Goal: Task Accomplishment & Management: Use online tool/utility

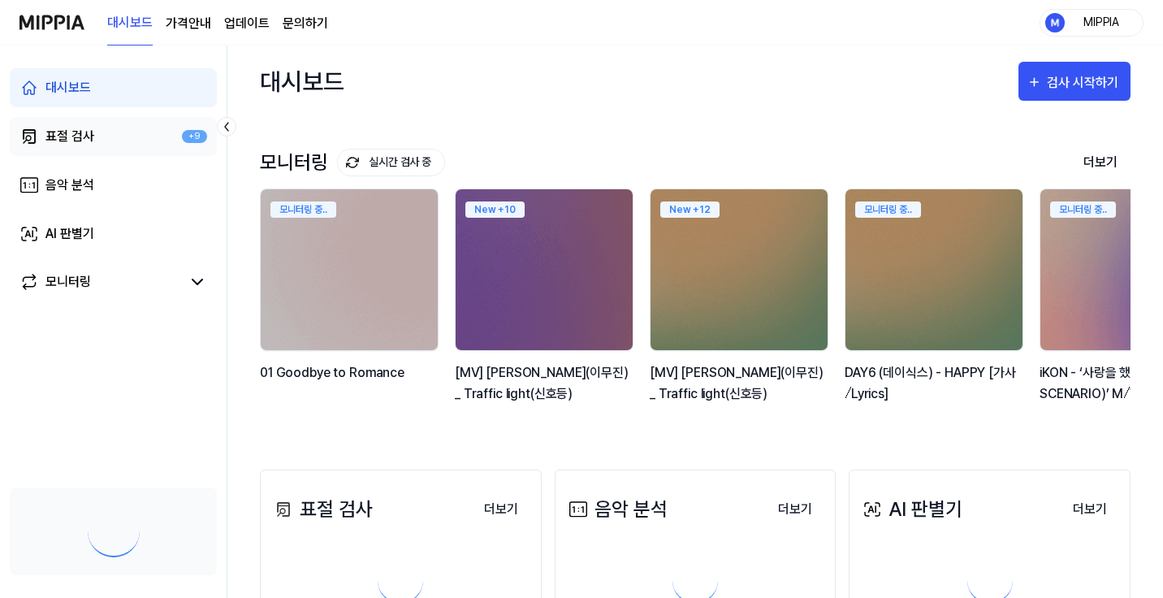
click at [91, 135] on div "표절 검사" at bounding box center [69, 136] width 49 height 19
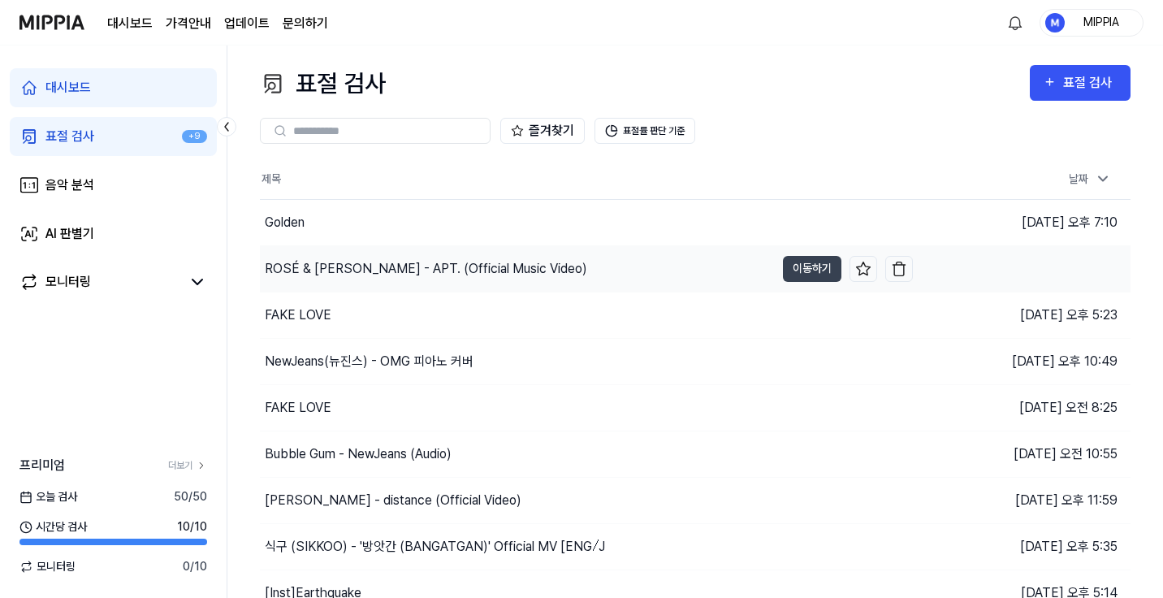
click at [506, 271] on div "ROSÉ & [PERSON_NAME] - APT. (Official Music Video)" at bounding box center [426, 268] width 322 height 19
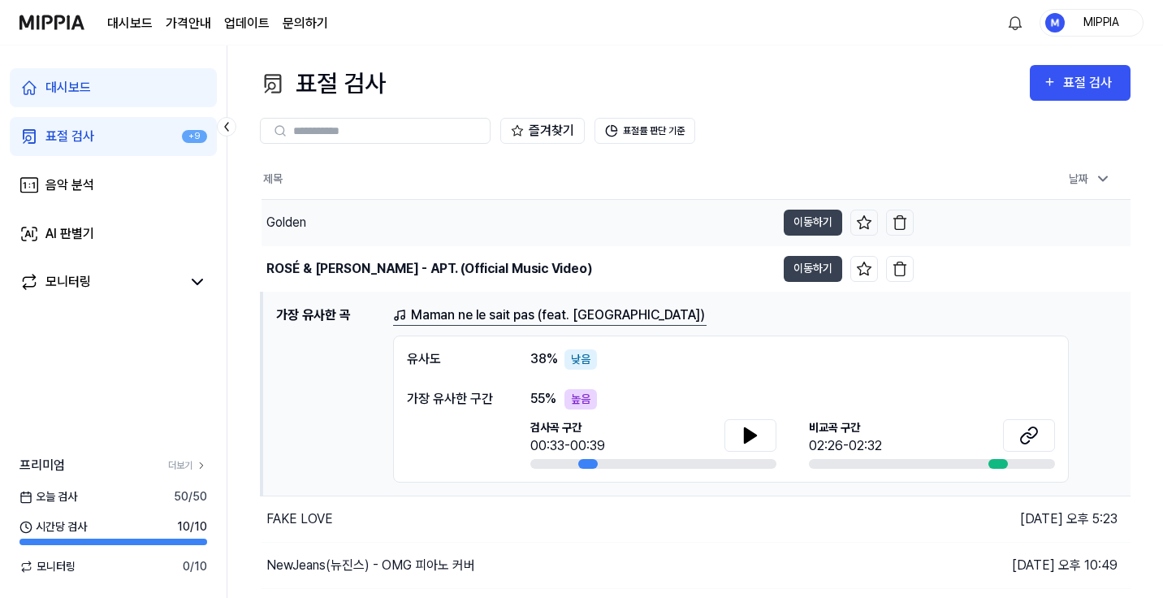
click at [452, 209] on div "Golden" at bounding box center [518, 222] width 514 height 45
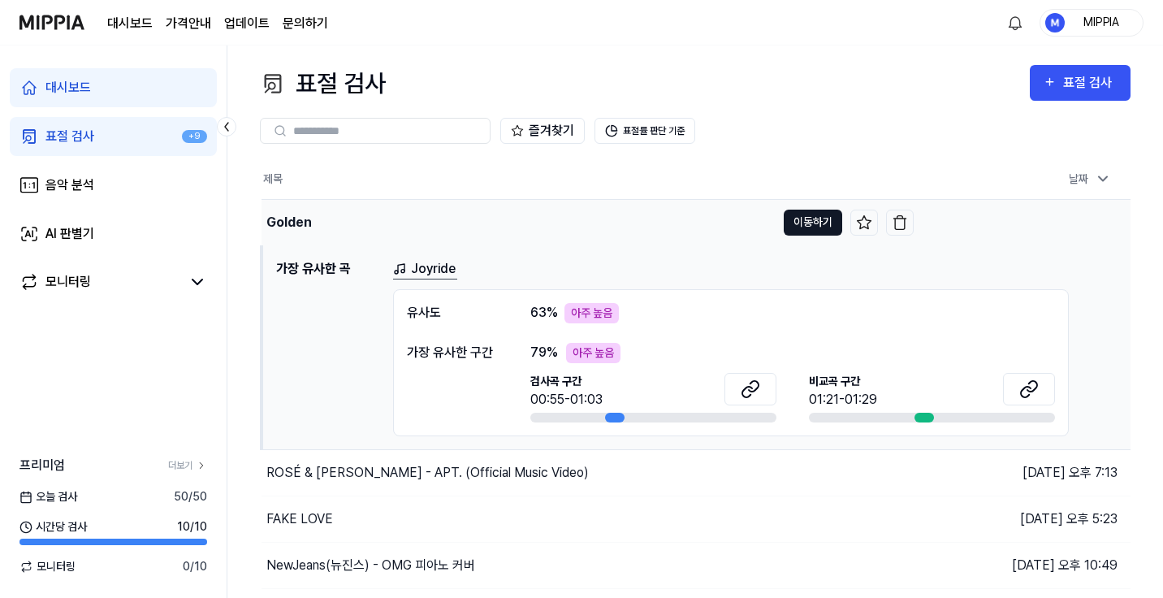
click at [808, 227] on button "이동하기" at bounding box center [813, 222] width 58 height 26
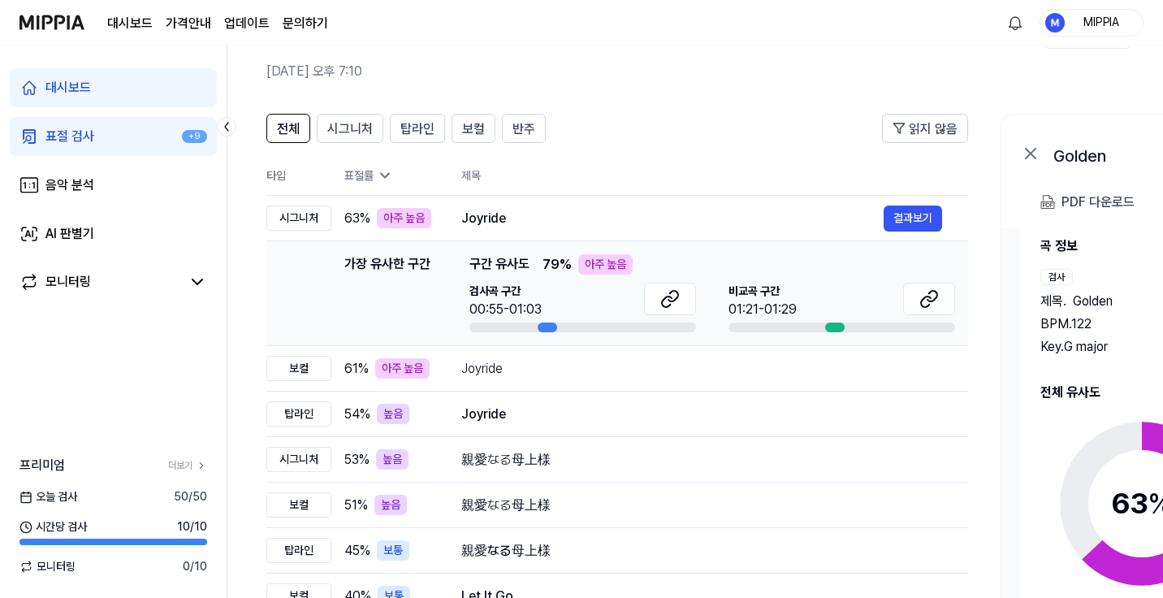
scroll to position [37, 0]
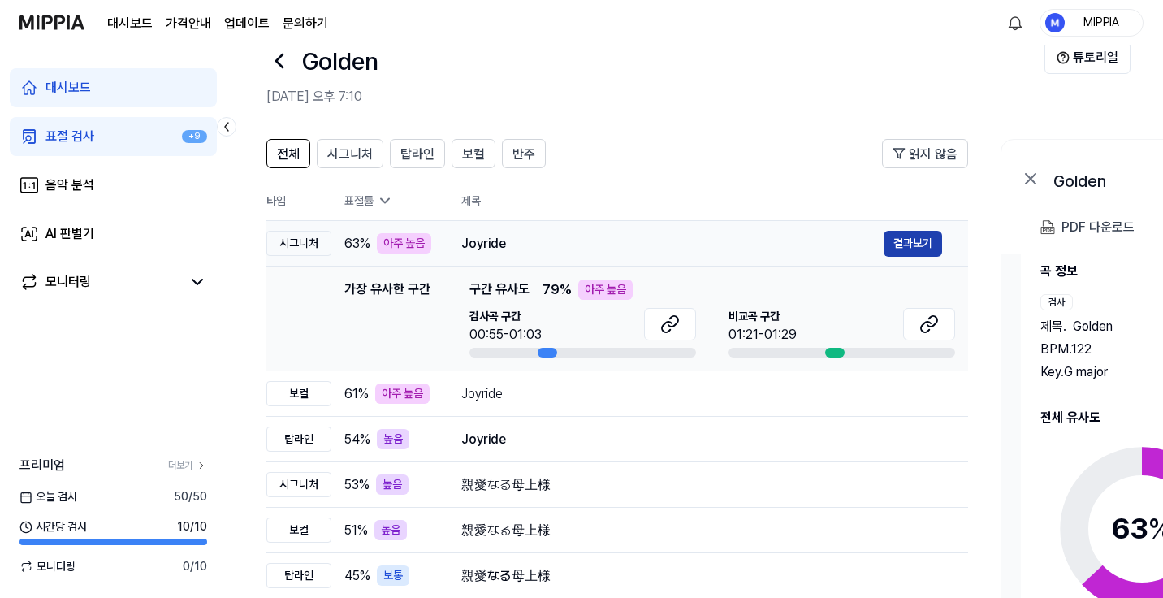
click at [914, 241] on button "결과보기" at bounding box center [912, 244] width 58 height 26
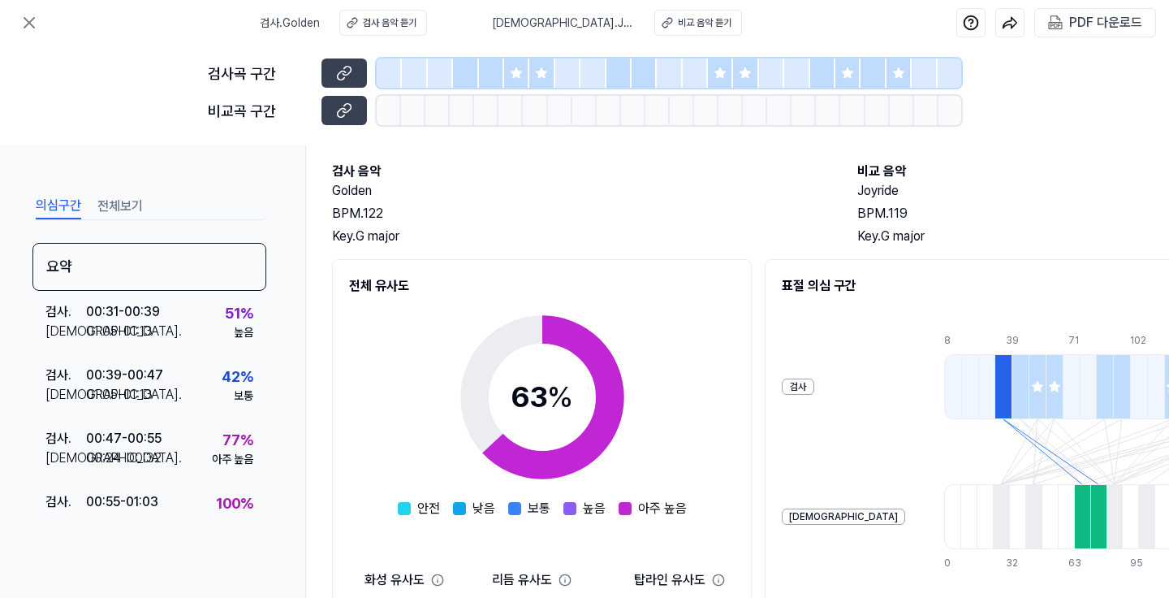
scroll to position [110, 0]
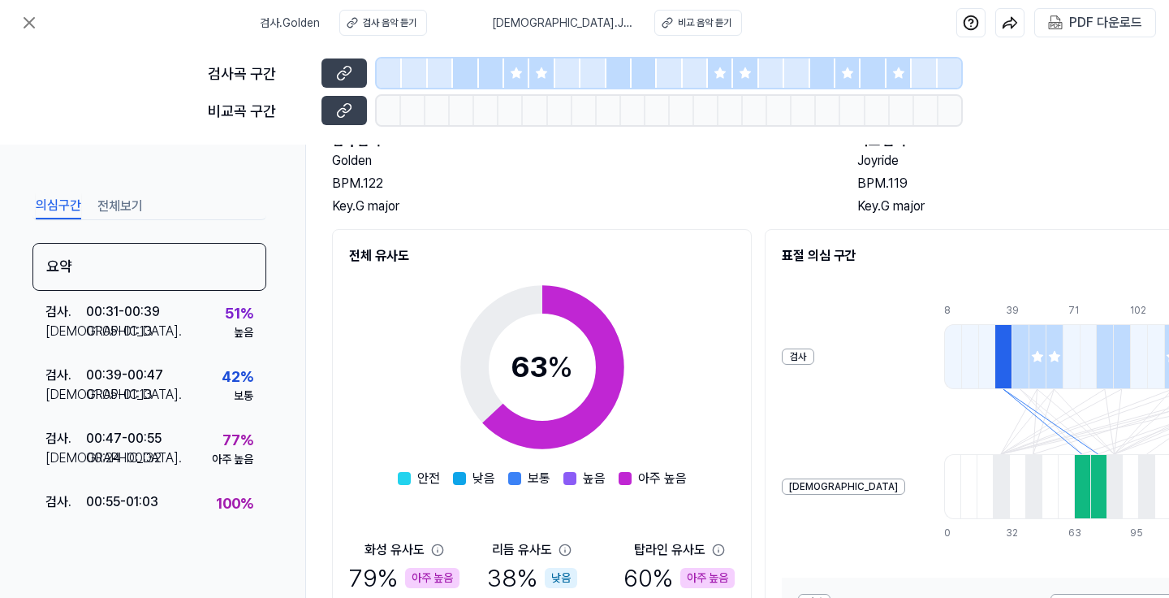
click at [523, 84] on div at bounding box center [516, 72] width 25 height 29
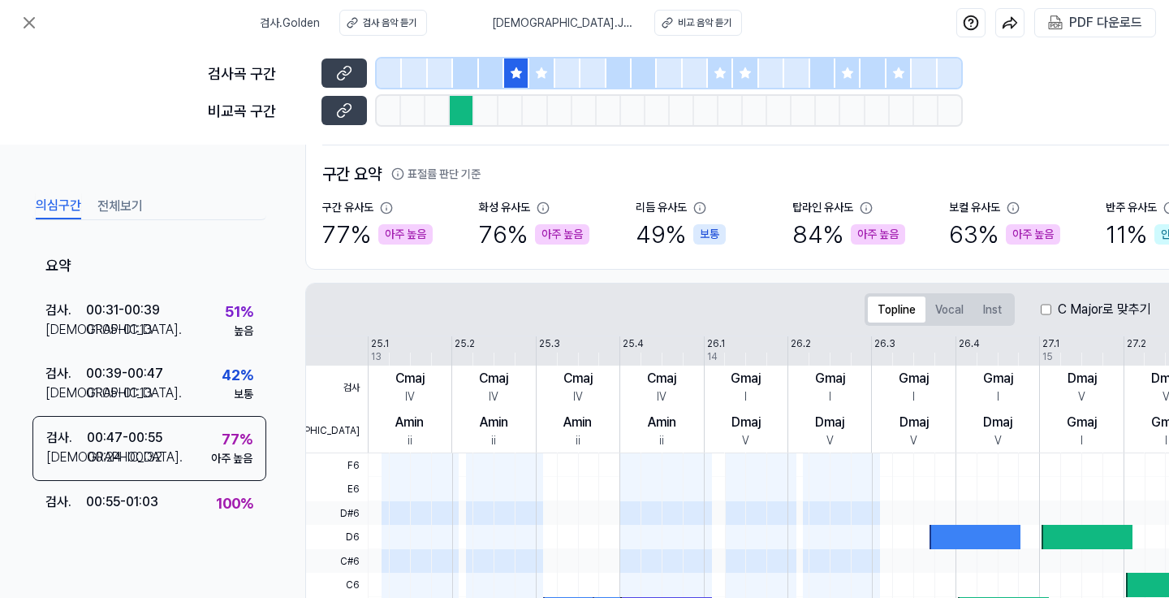
click at [557, 76] on div at bounding box center [567, 72] width 25 height 29
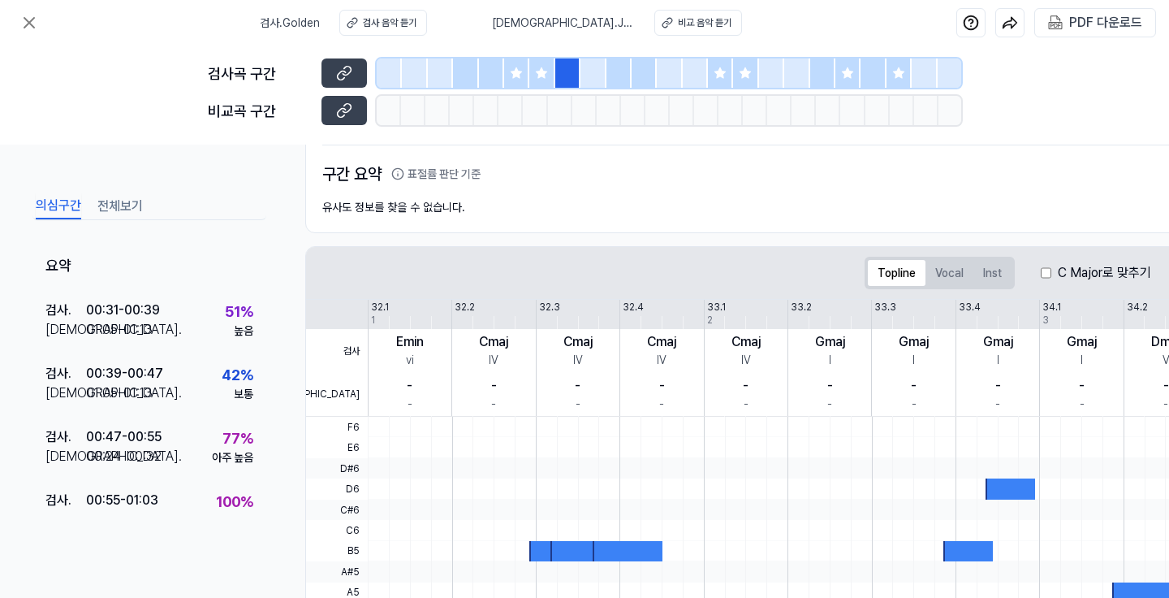
click at [518, 71] on icon at bounding box center [516, 72] width 11 height 11
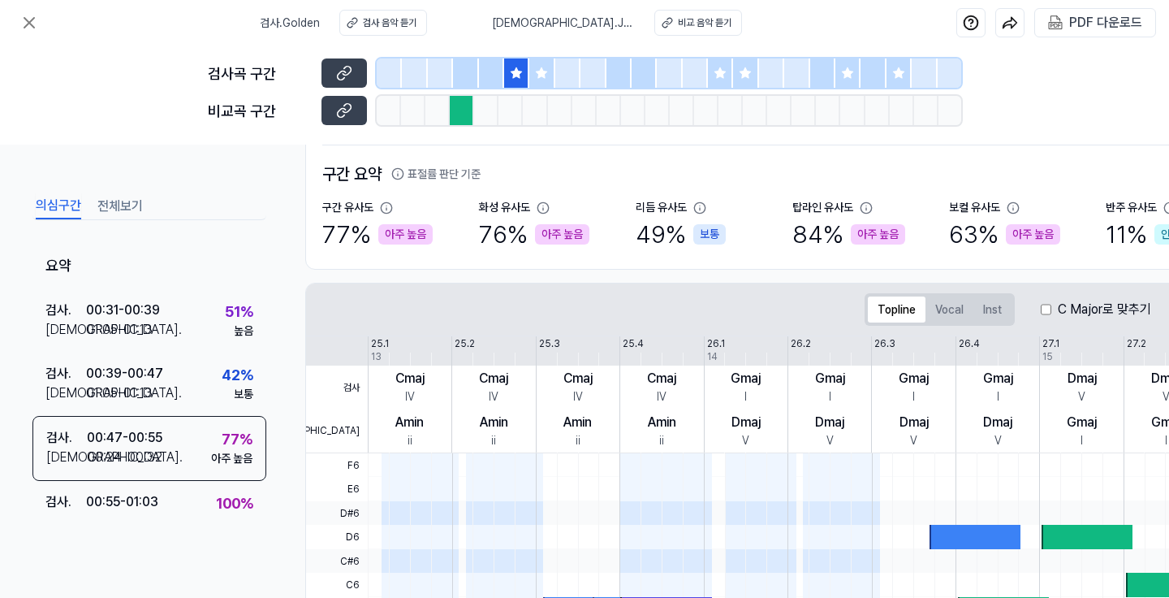
click at [536, 84] on div at bounding box center [541, 72] width 25 height 29
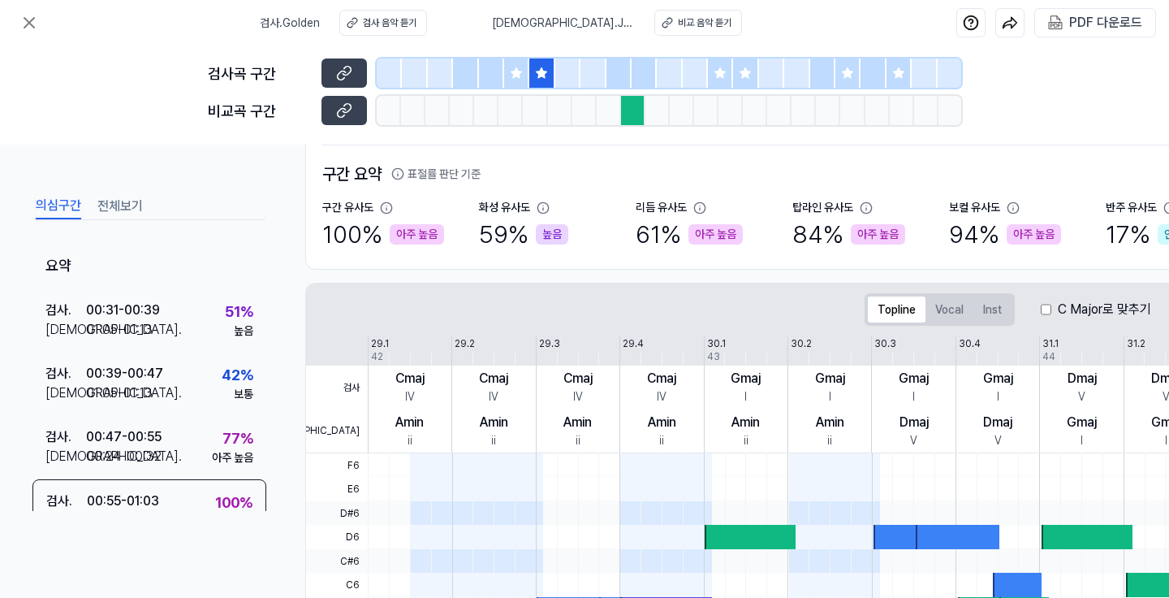
click at [723, 82] on div at bounding box center [720, 72] width 25 height 29
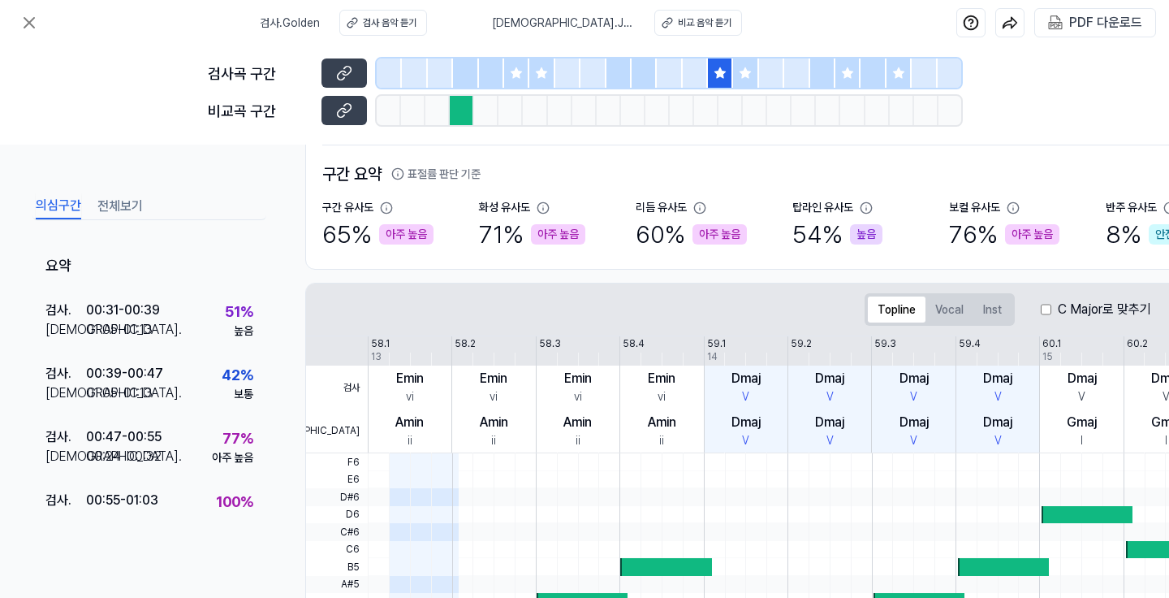
click at [746, 76] on icon at bounding box center [745, 72] width 11 height 11
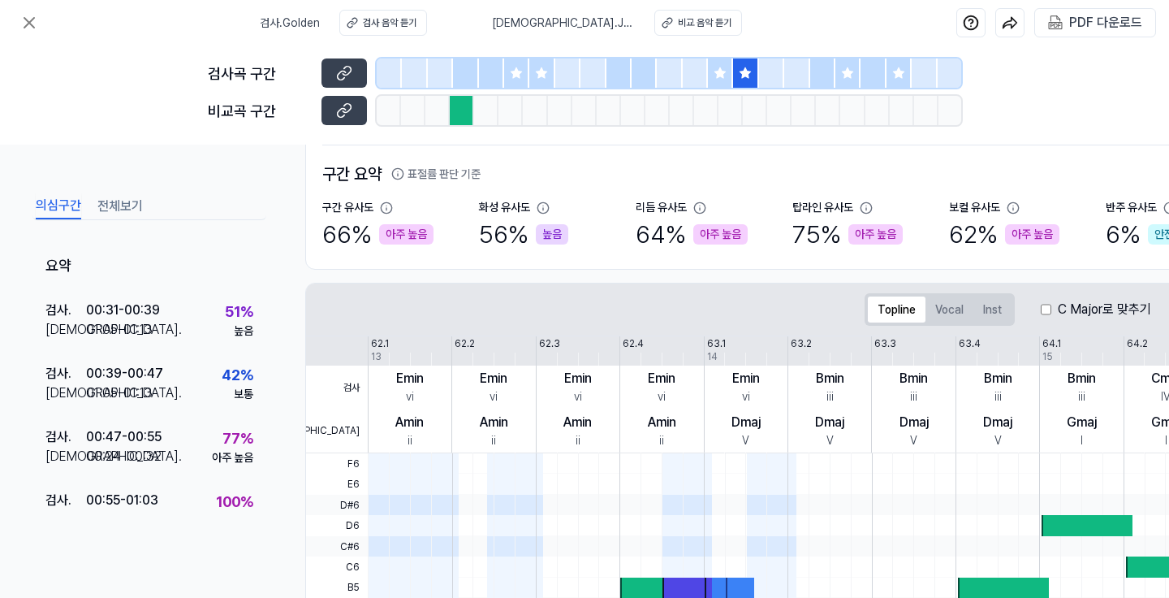
click at [511, 80] on div at bounding box center [516, 72] width 25 height 29
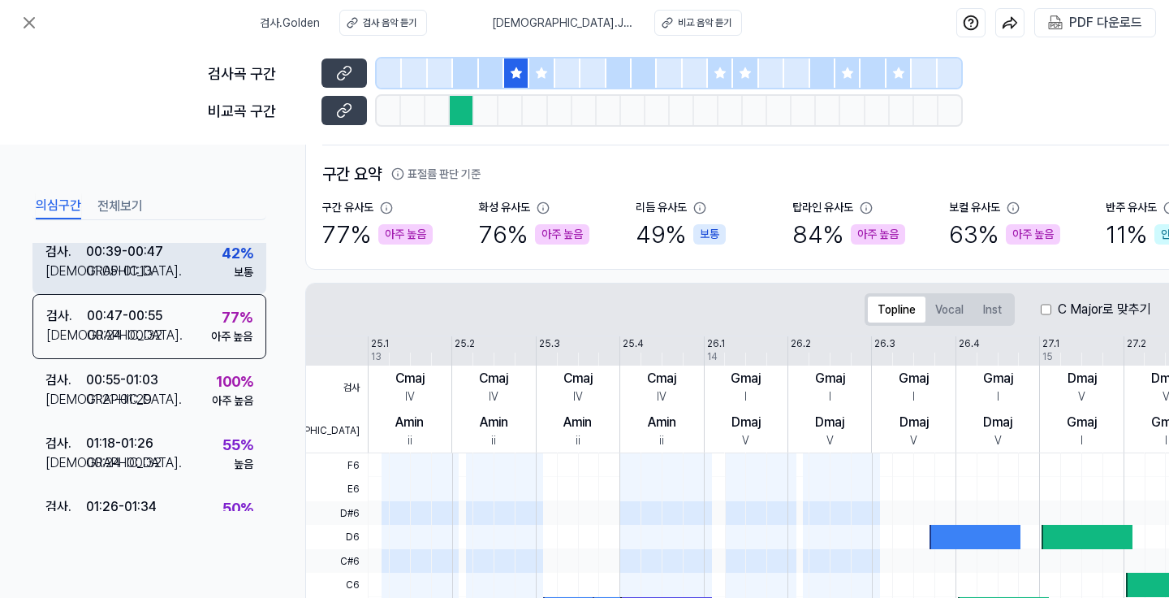
scroll to position [123, 0]
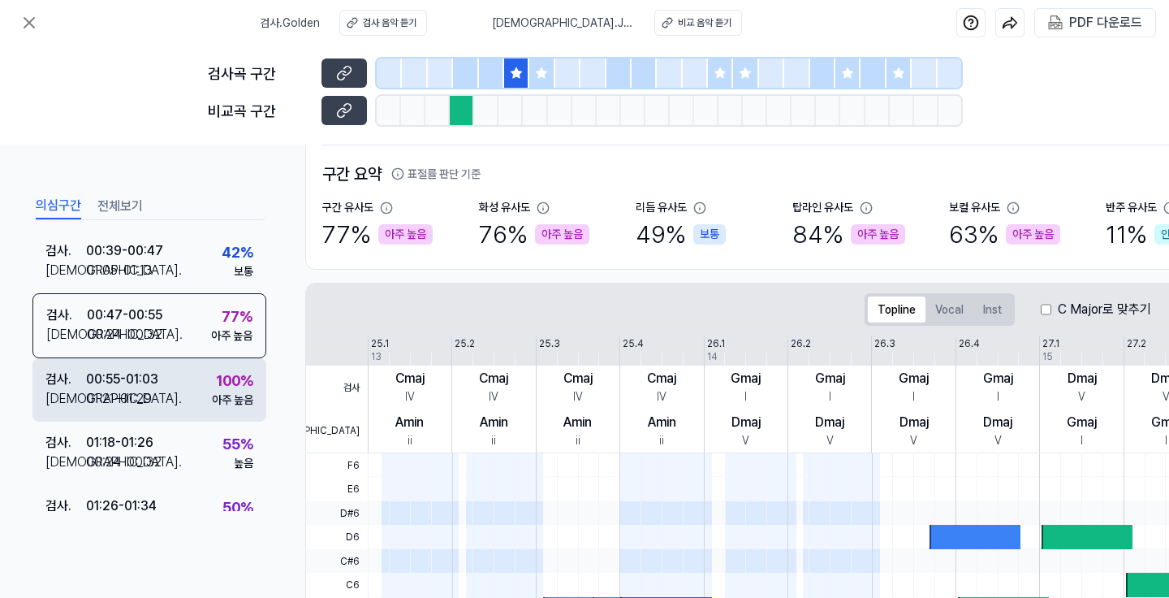
click at [179, 389] on div "검사 . 00:55 - 01:03 비교 . 01:21 - 01:29 100 % 아주 높음" at bounding box center [149, 389] width 234 height 63
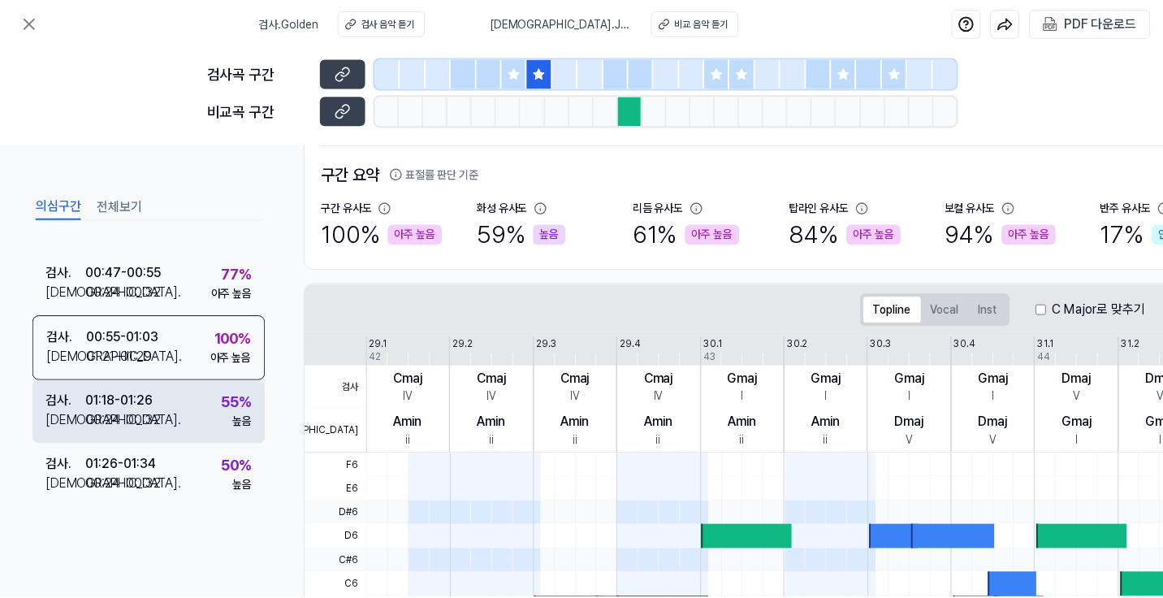
scroll to position [0, 0]
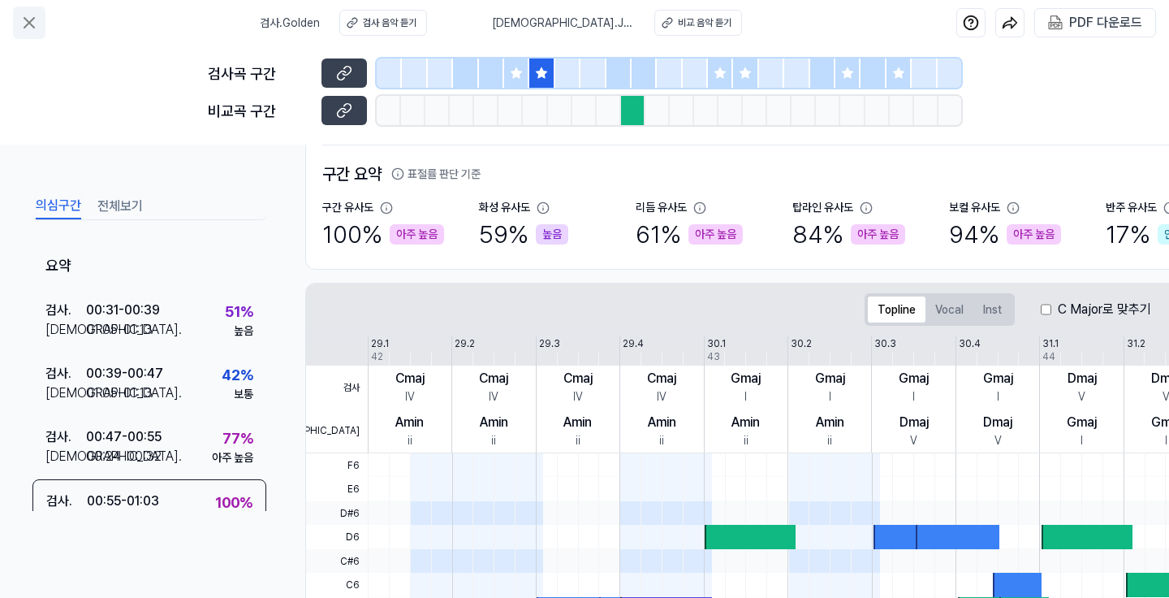
click at [37, 11] on button at bounding box center [29, 22] width 32 height 32
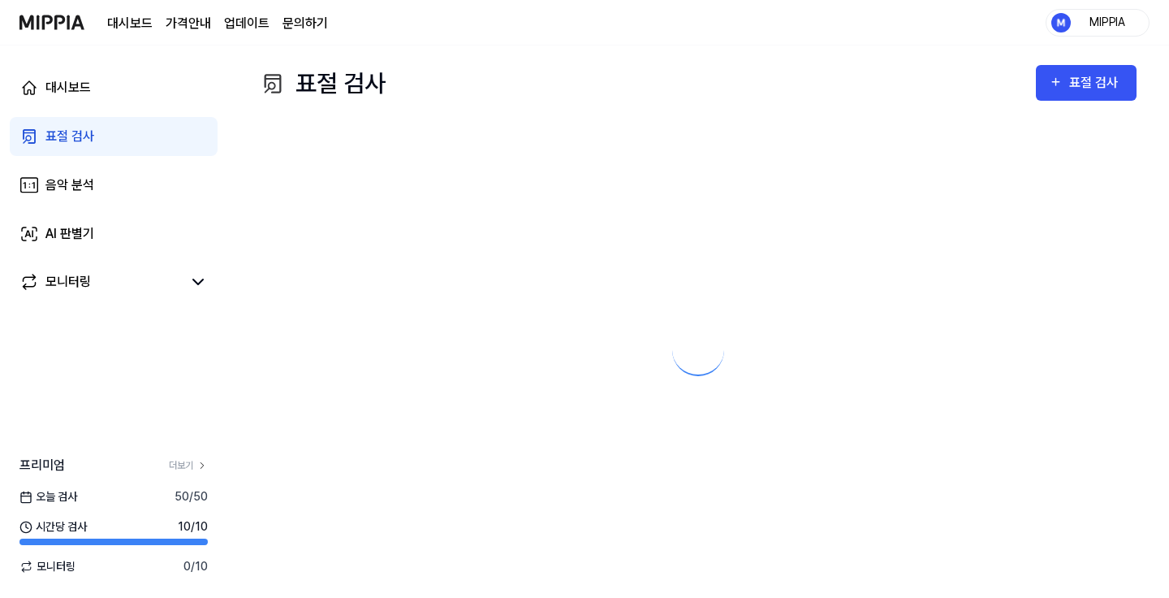
click at [37, 11] on img at bounding box center [51, 22] width 65 height 45
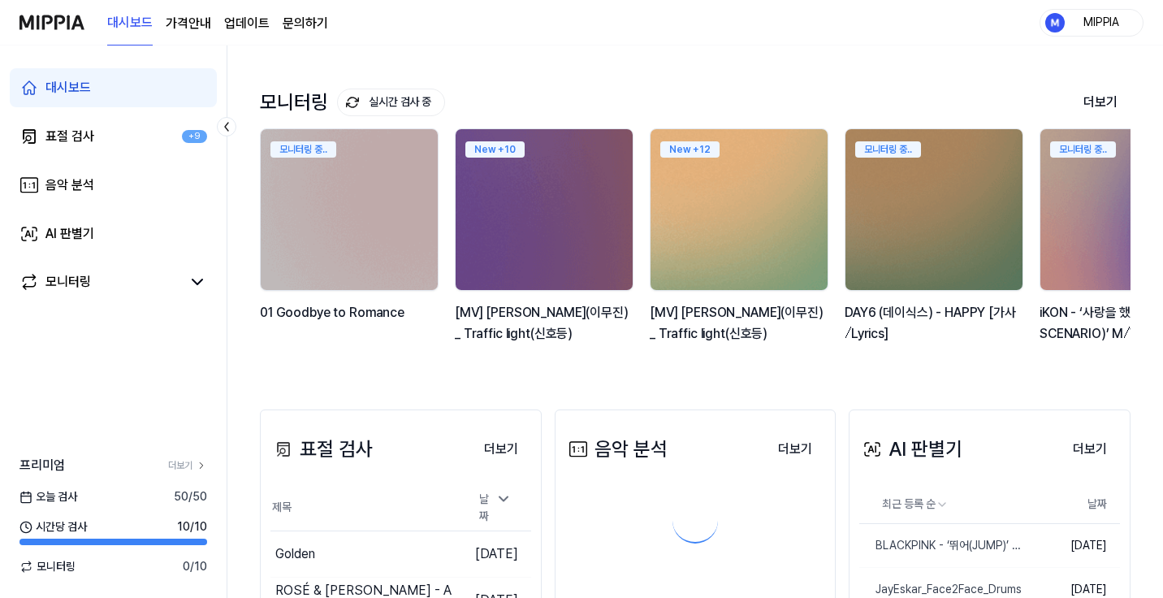
scroll to position [155, 0]
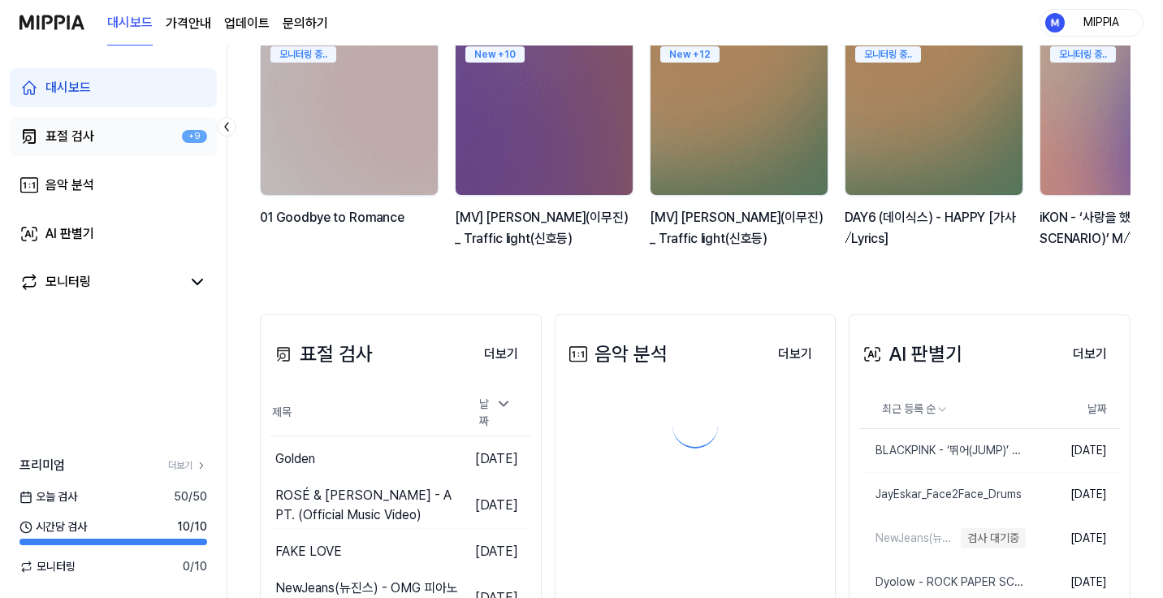
click at [171, 134] on link "표절 검사 +9" at bounding box center [113, 136] width 207 height 39
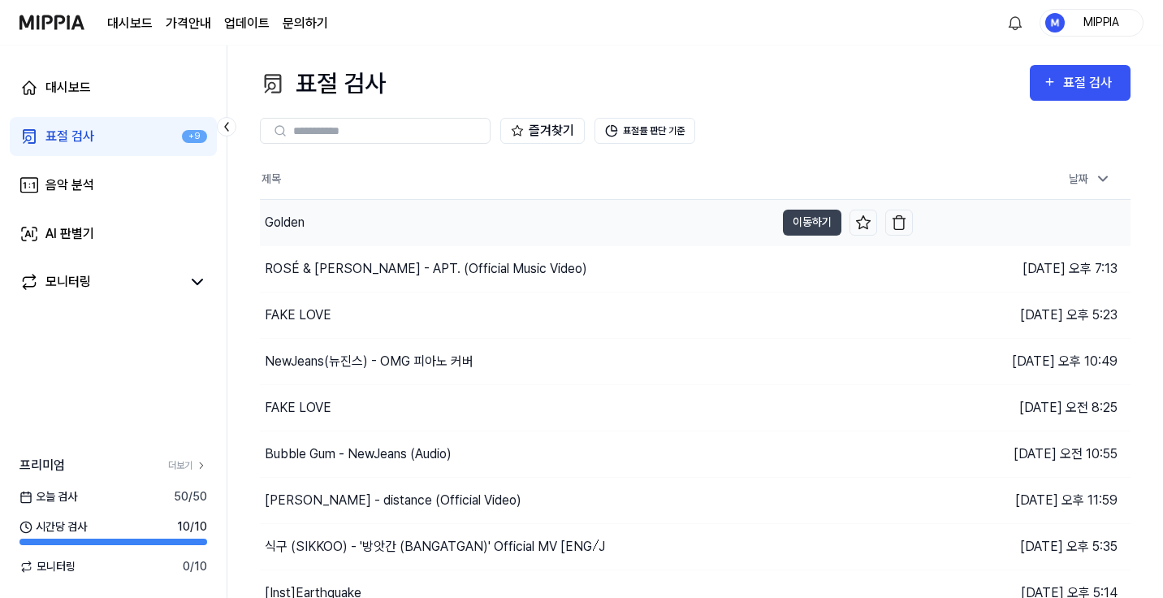
click at [461, 231] on div "Golden" at bounding box center [517, 222] width 515 height 45
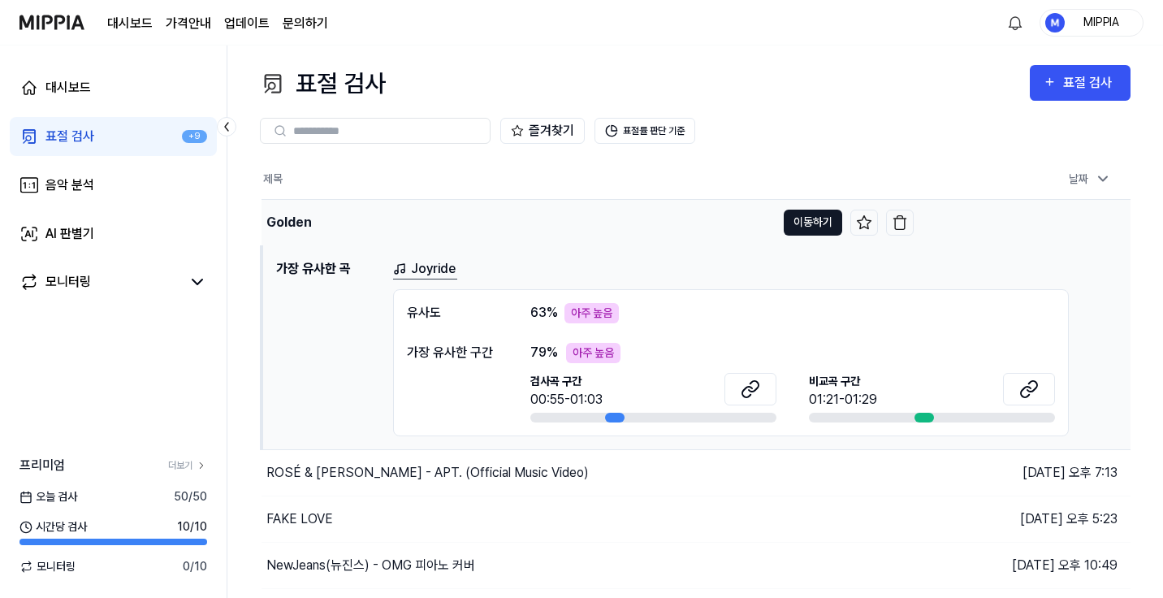
click at [823, 224] on button "이동하기" at bounding box center [813, 222] width 58 height 26
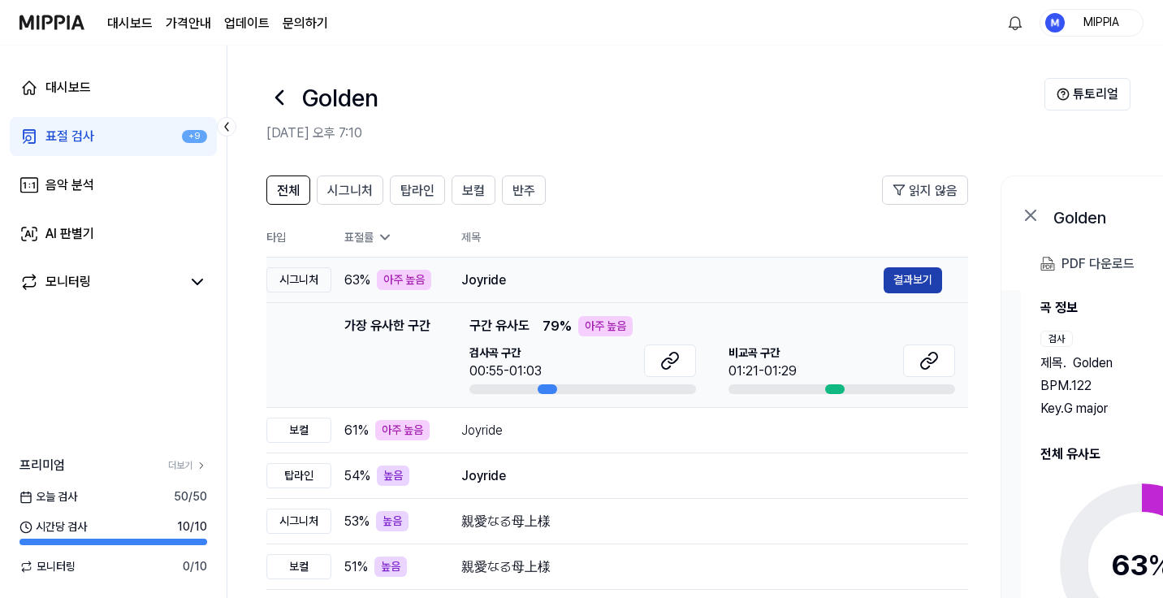
click at [913, 284] on button "결과보기" at bounding box center [912, 280] width 58 height 26
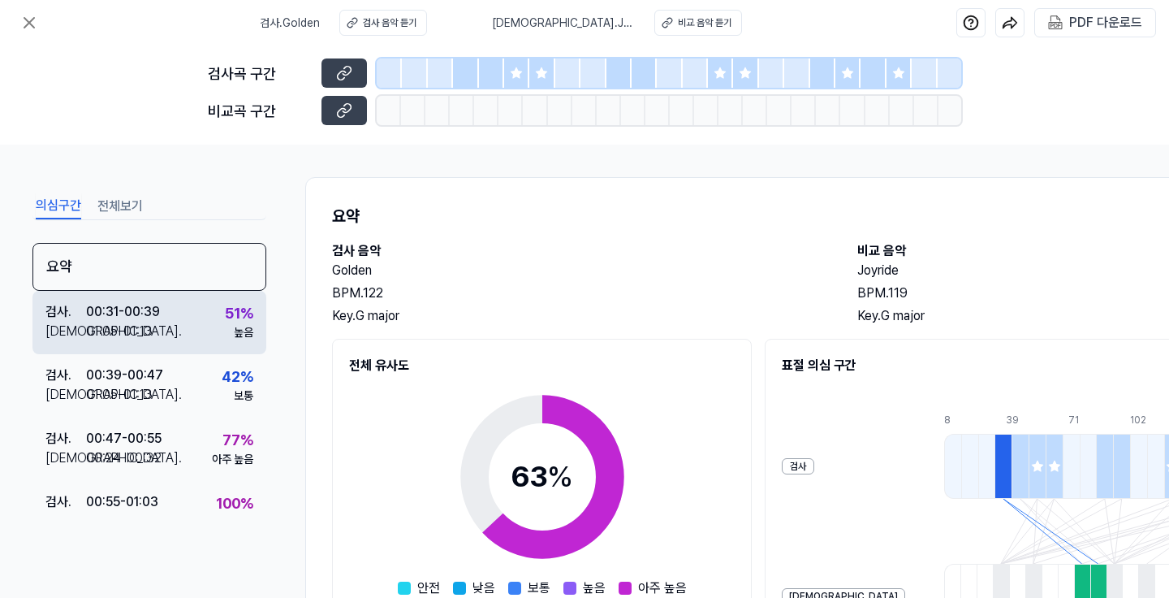
click at [168, 335] on div "검사 . 00:31 - 00:39 비교 . 01:05 - 01:13 51 % 높음" at bounding box center [149, 322] width 234 height 63
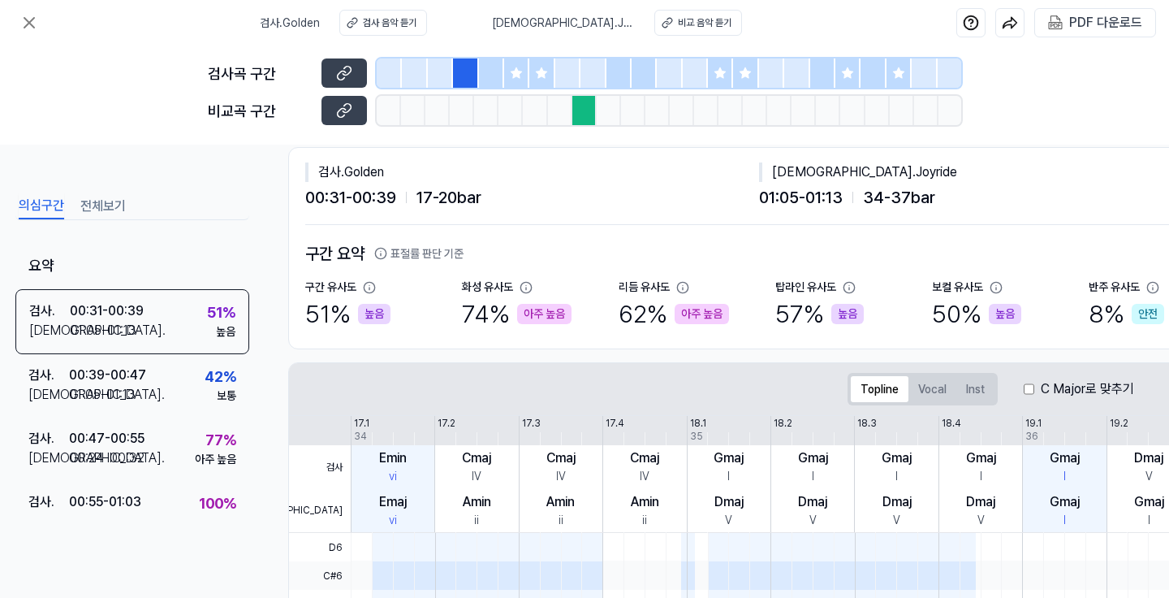
scroll to position [2, 17]
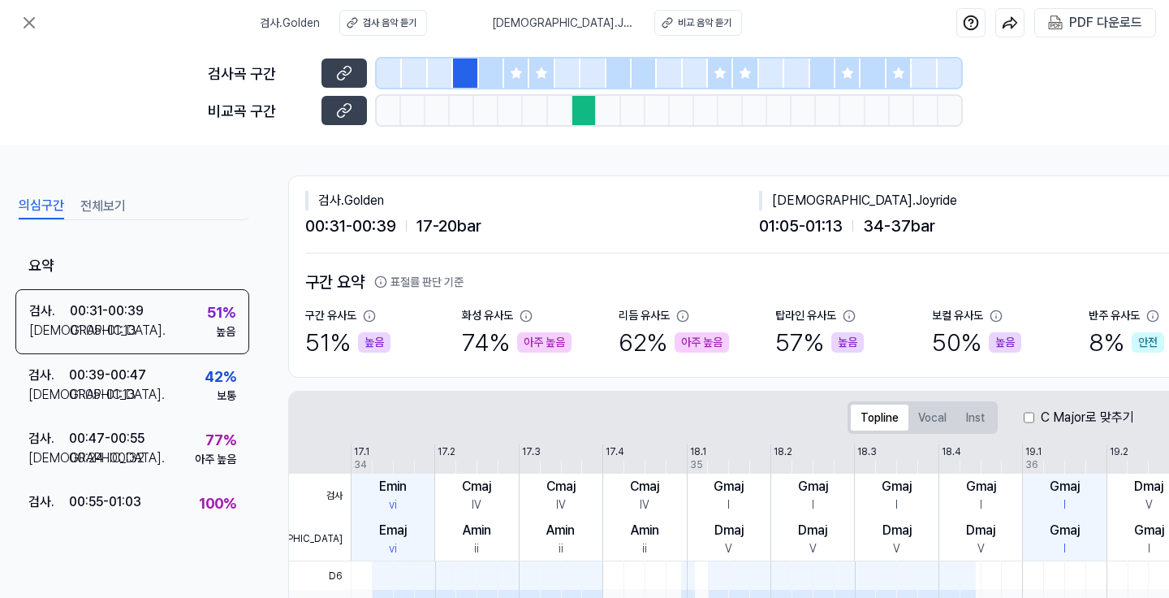
click at [516, 78] on icon at bounding box center [516, 73] width 13 height 13
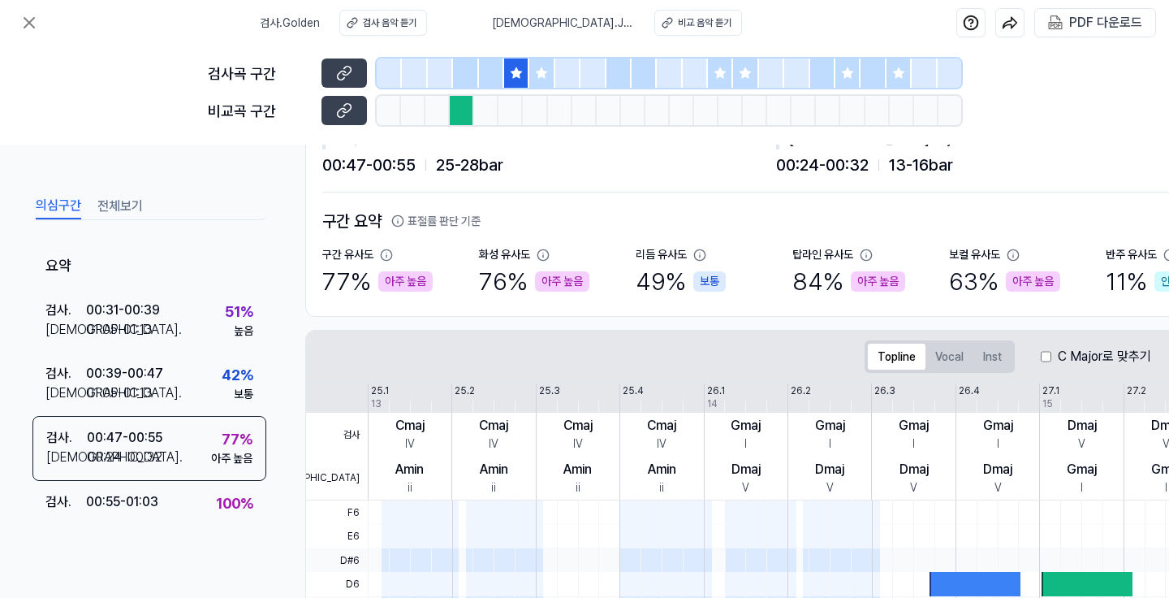
scroll to position [63, 0]
click at [542, 80] on div at bounding box center [541, 72] width 25 height 29
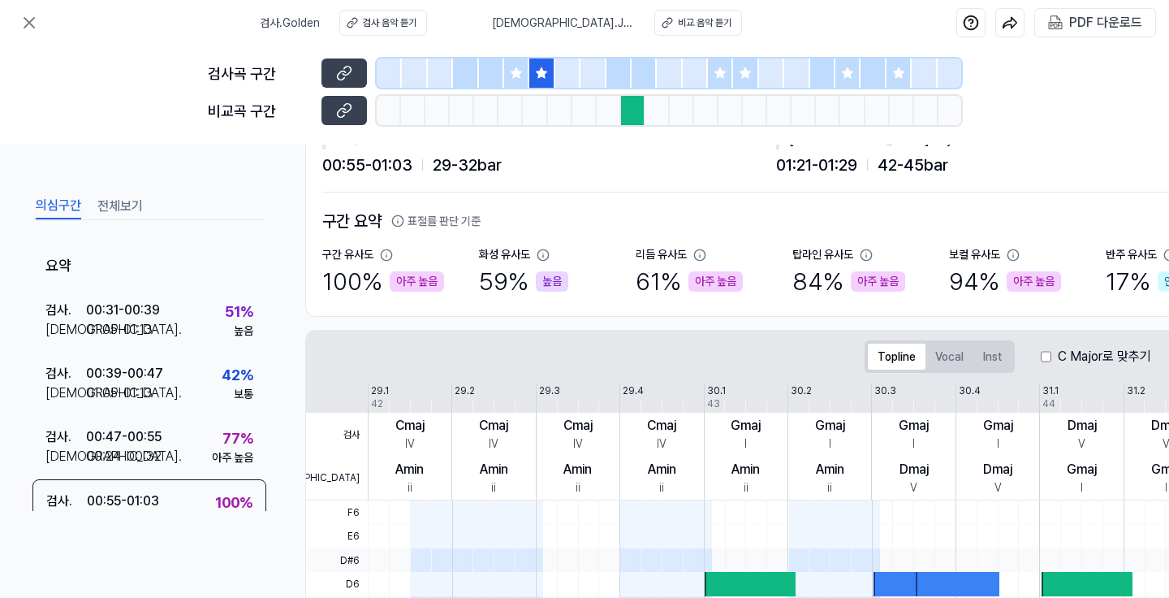
click at [702, 77] on div at bounding box center [695, 72] width 25 height 29
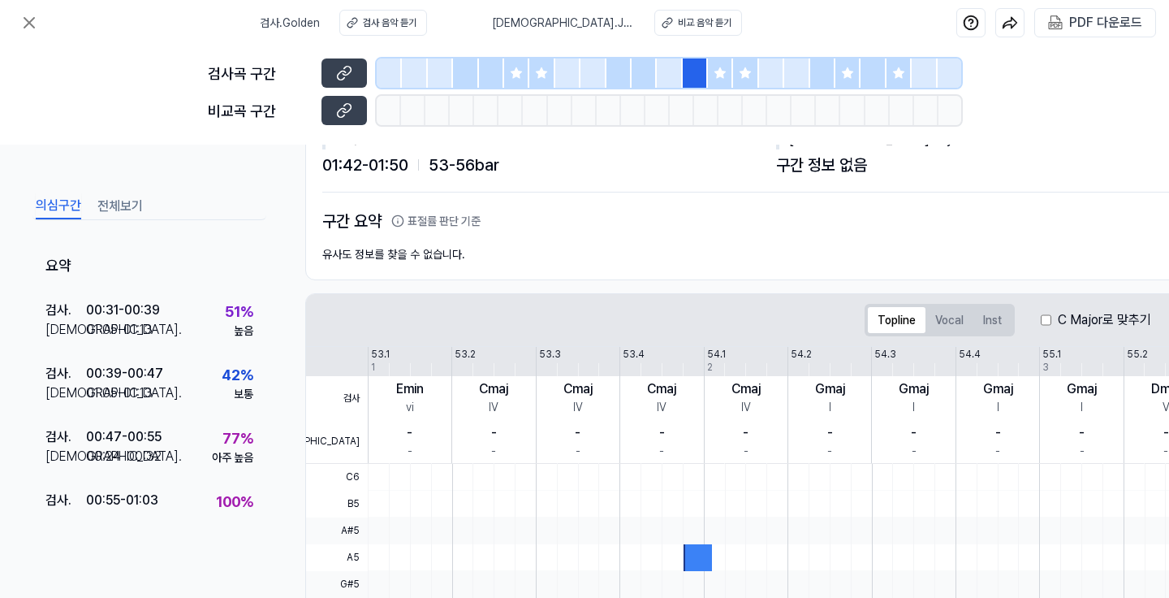
click at [730, 80] on div at bounding box center [720, 72] width 25 height 29
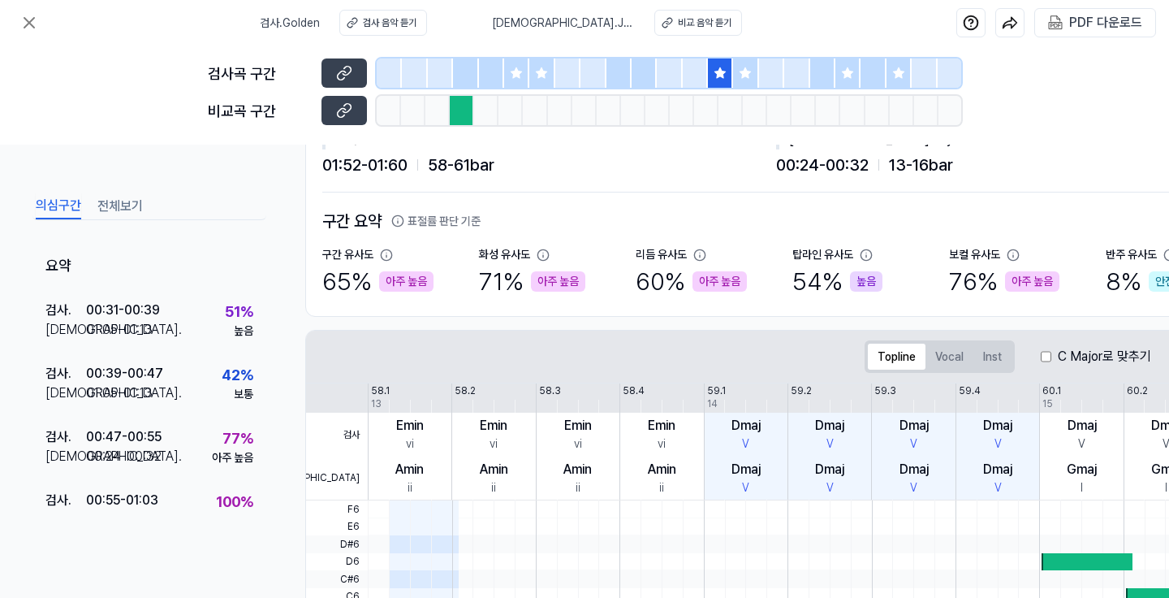
click at [743, 78] on icon at bounding box center [745, 73] width 13 height 13
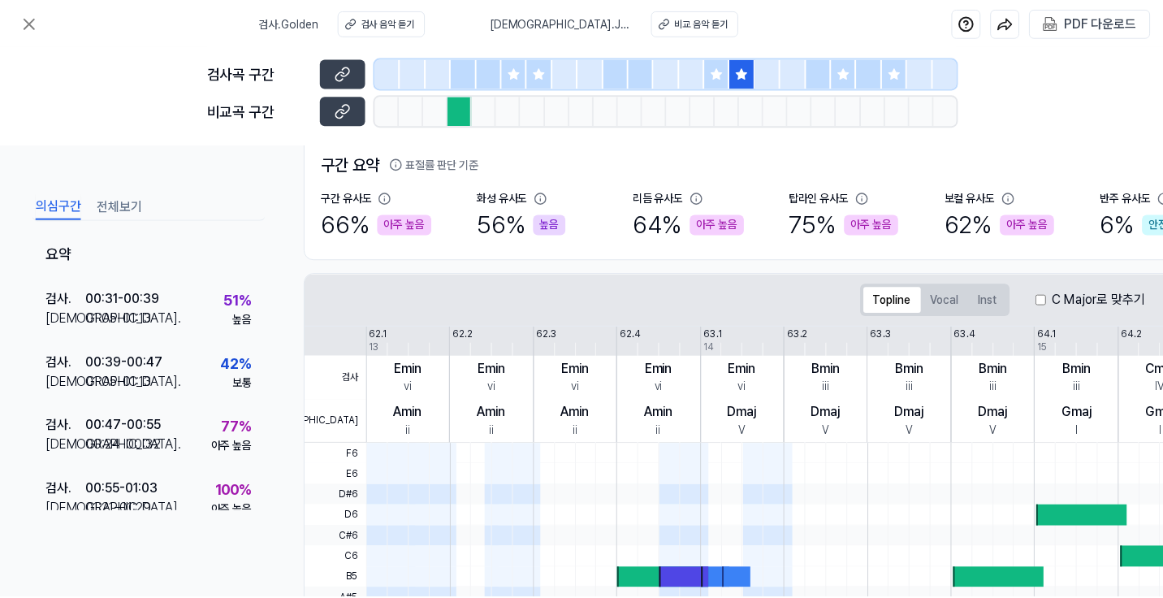
scroll to position [0, 0]
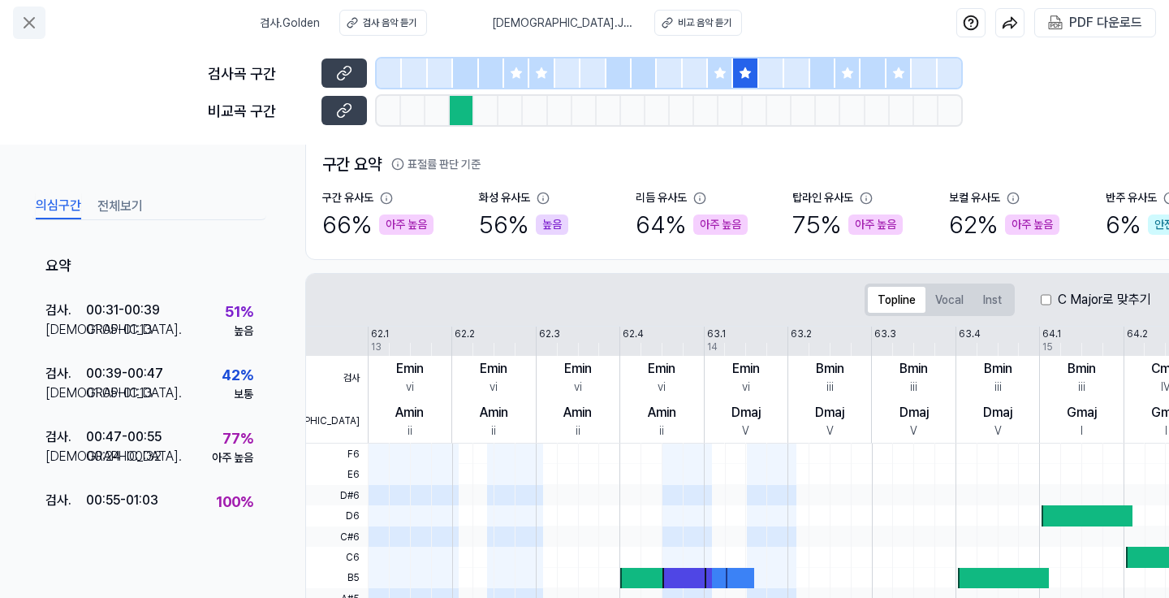
click at [28, 24] on icon at bounding box center [29, 23] width 10 height 10
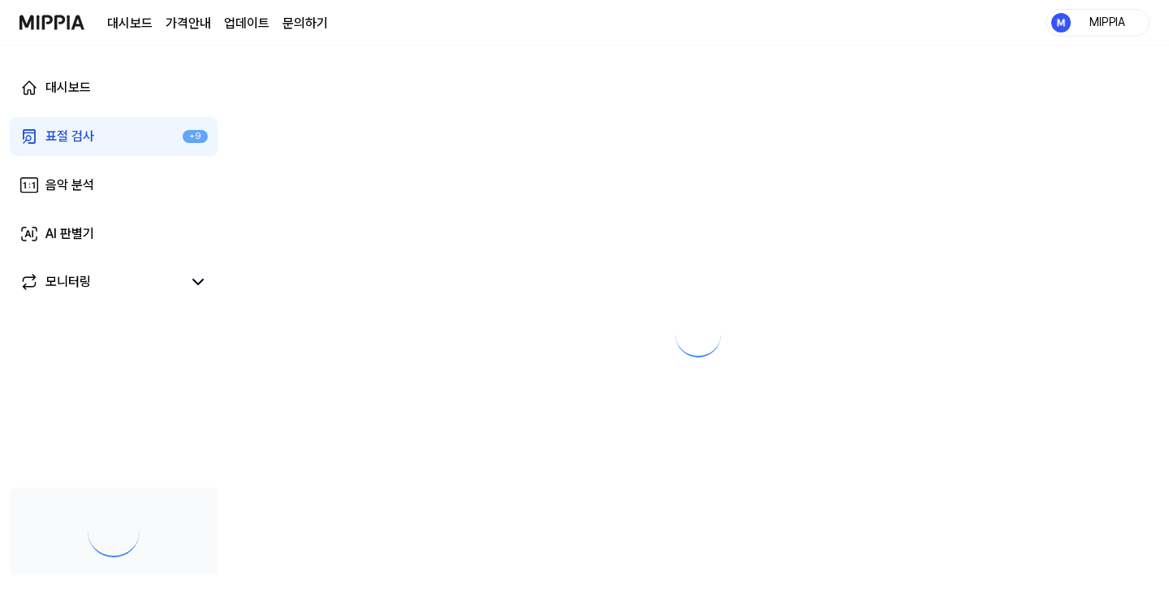
click at [146, 131] on link "표절 검사 +9" at bounding box center [114, 136] width 208 height 39
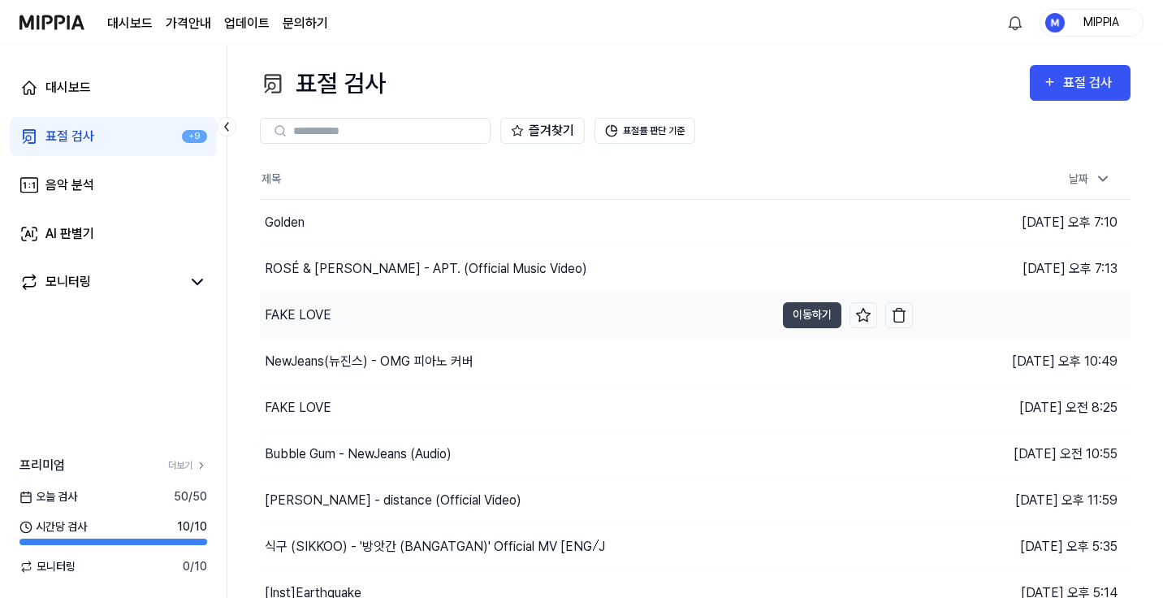
click at [534, 306] on div "FAKE LOVE" at bounding box center [517, 314] width 515 height 45
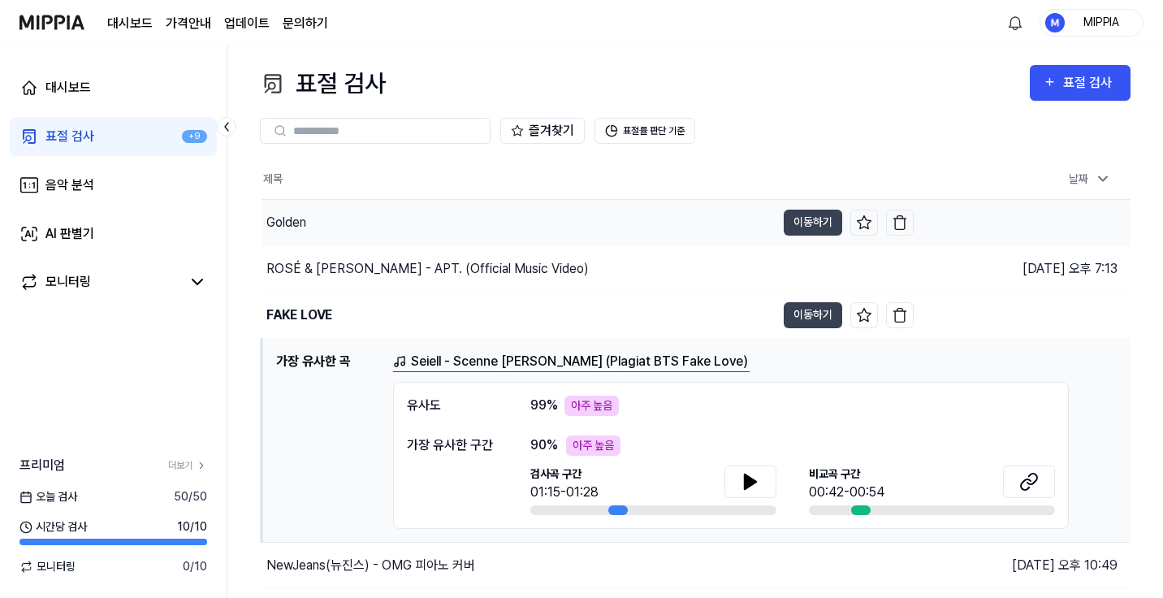
click at [509, 219] on div "Golden" at bounding box center [518, 222] width 514 height 45
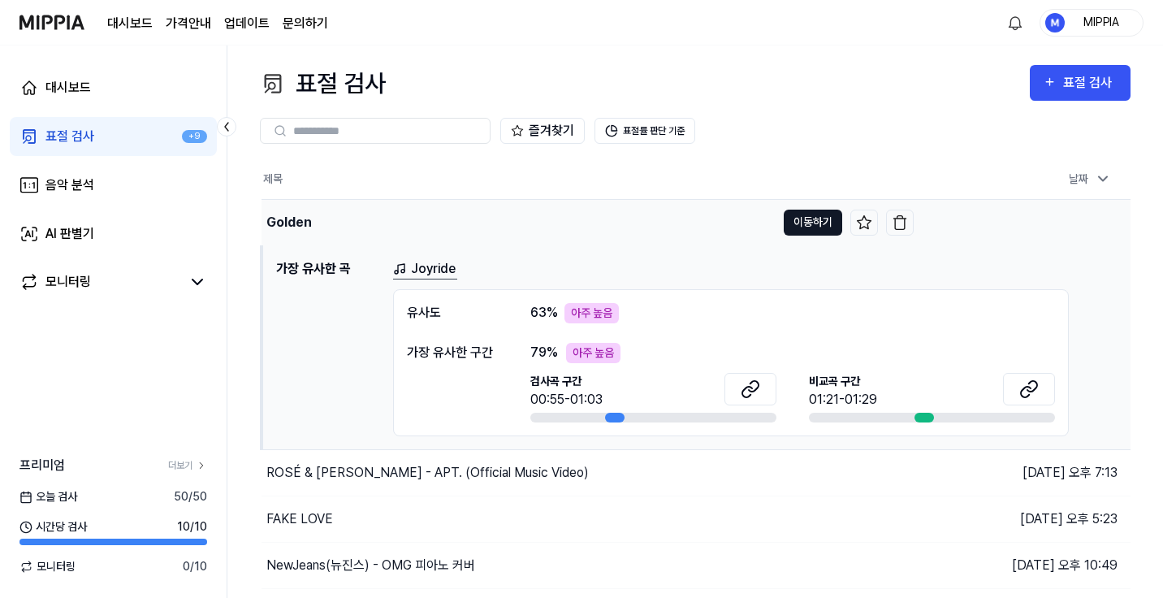
click at [840, 227] on button "이동하기" at bounding box center [813, 222] width 58 height 26
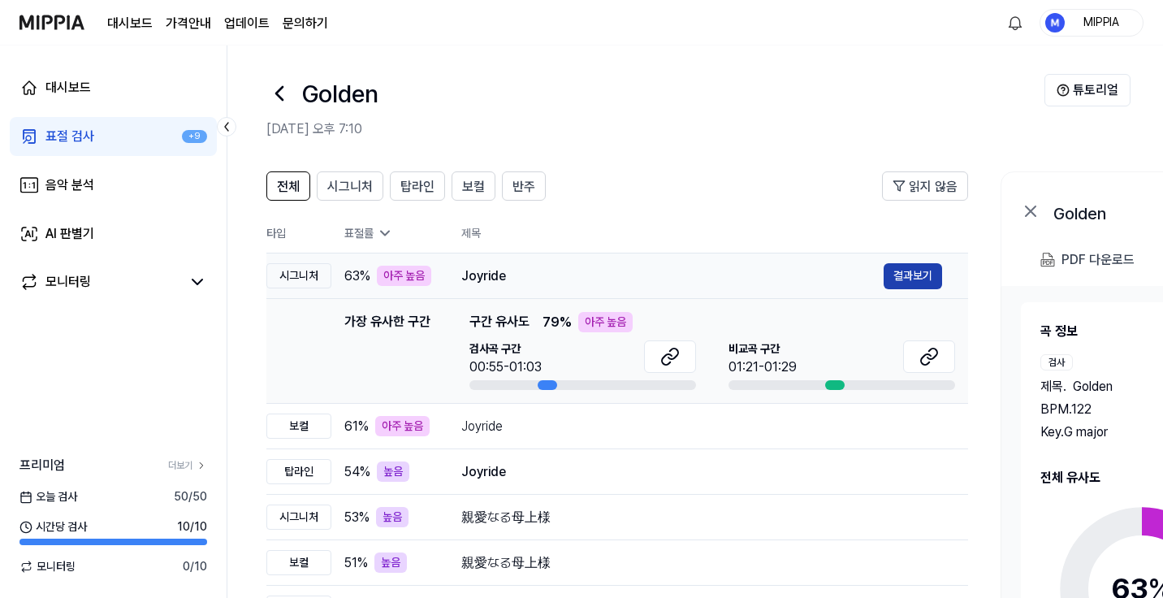
click at [926, 276] on button "결과보기" at bounding box center [912, 276] width 58 height 26
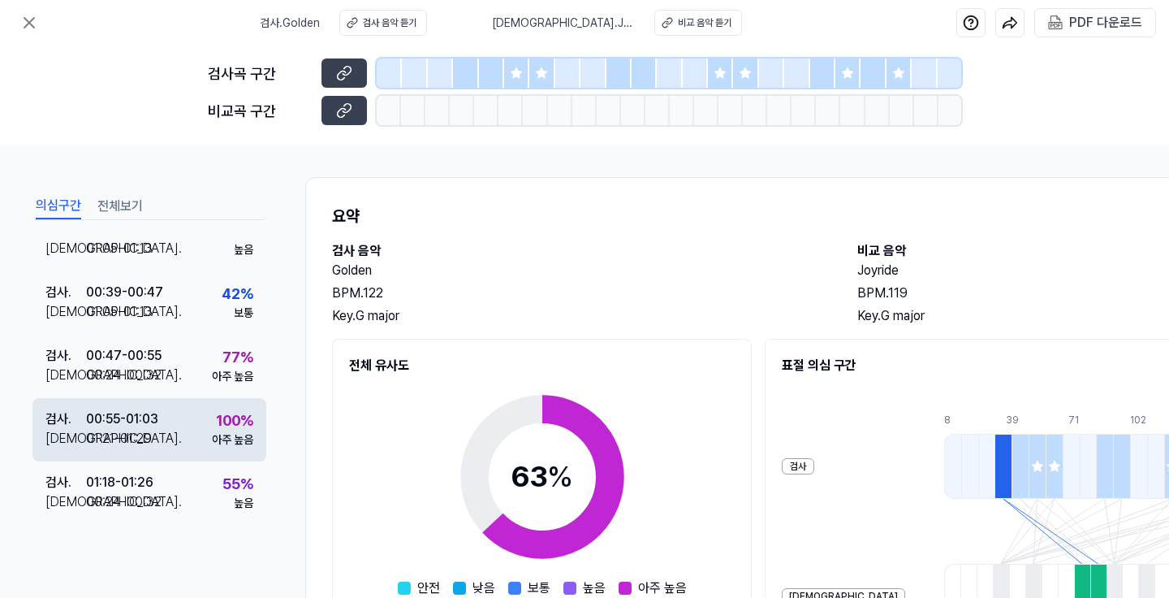
click at [184, 421] on div "검사 . 00:55 - 01:03 비교 . 01:21 - 01:29 100 % 아주 높음" at bounding box center [149, 429] width 234 height 63
